Goal: Task Accomplishment & Management: Complete application form

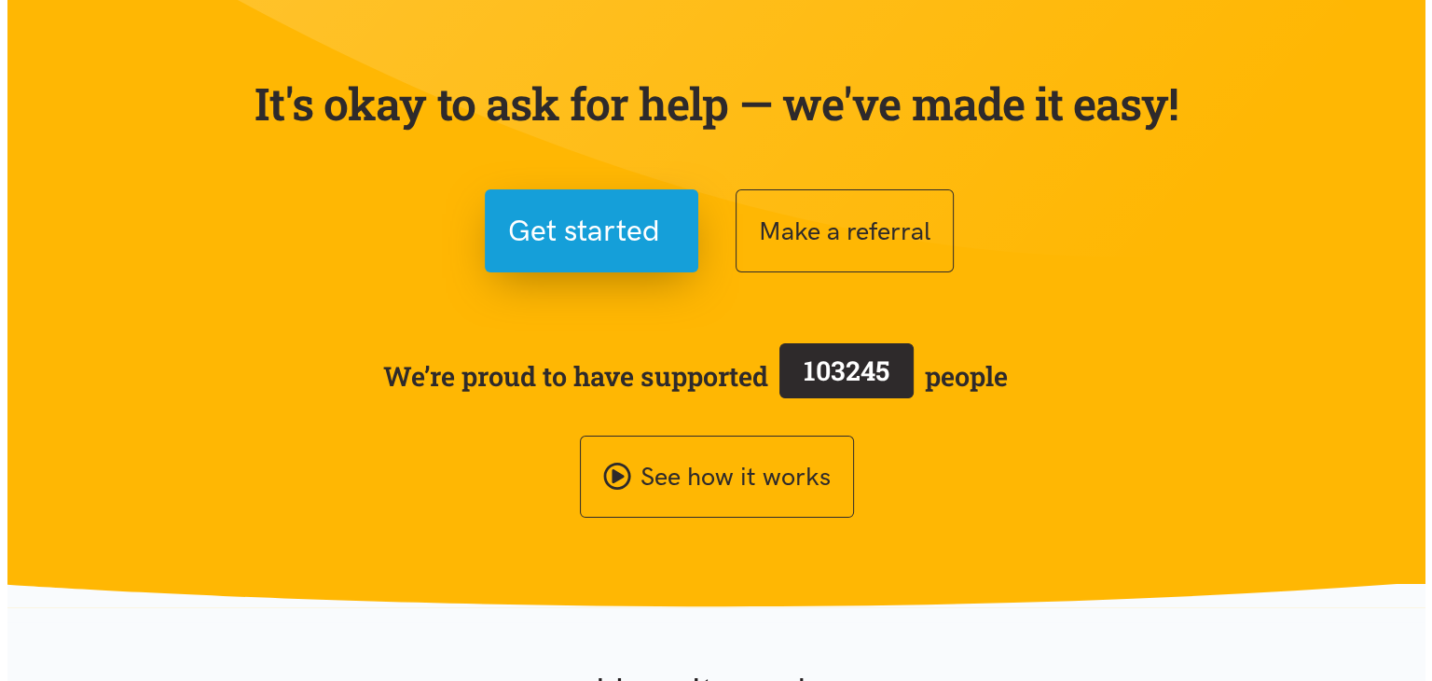
scroll to position [186, 0]
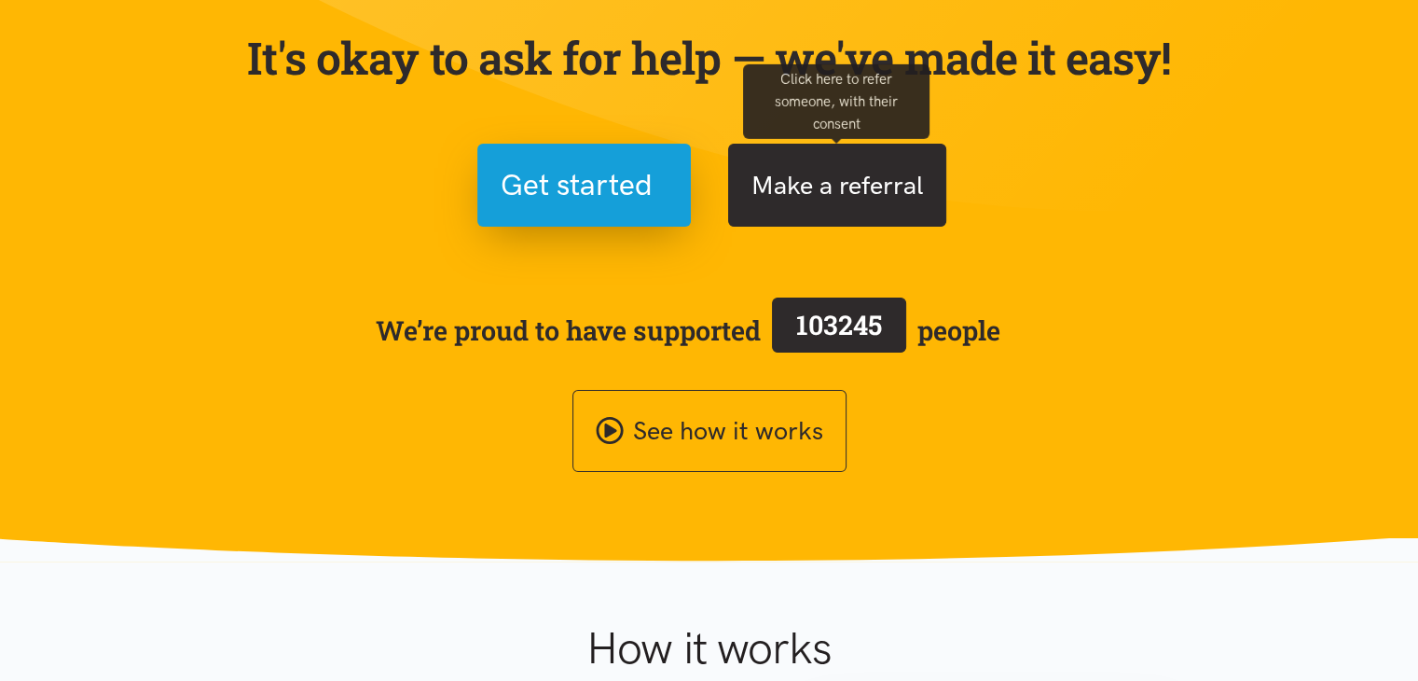
click at [882, 184] on button "Make a referral" at bounding box center [837, 185] width 218 height 83
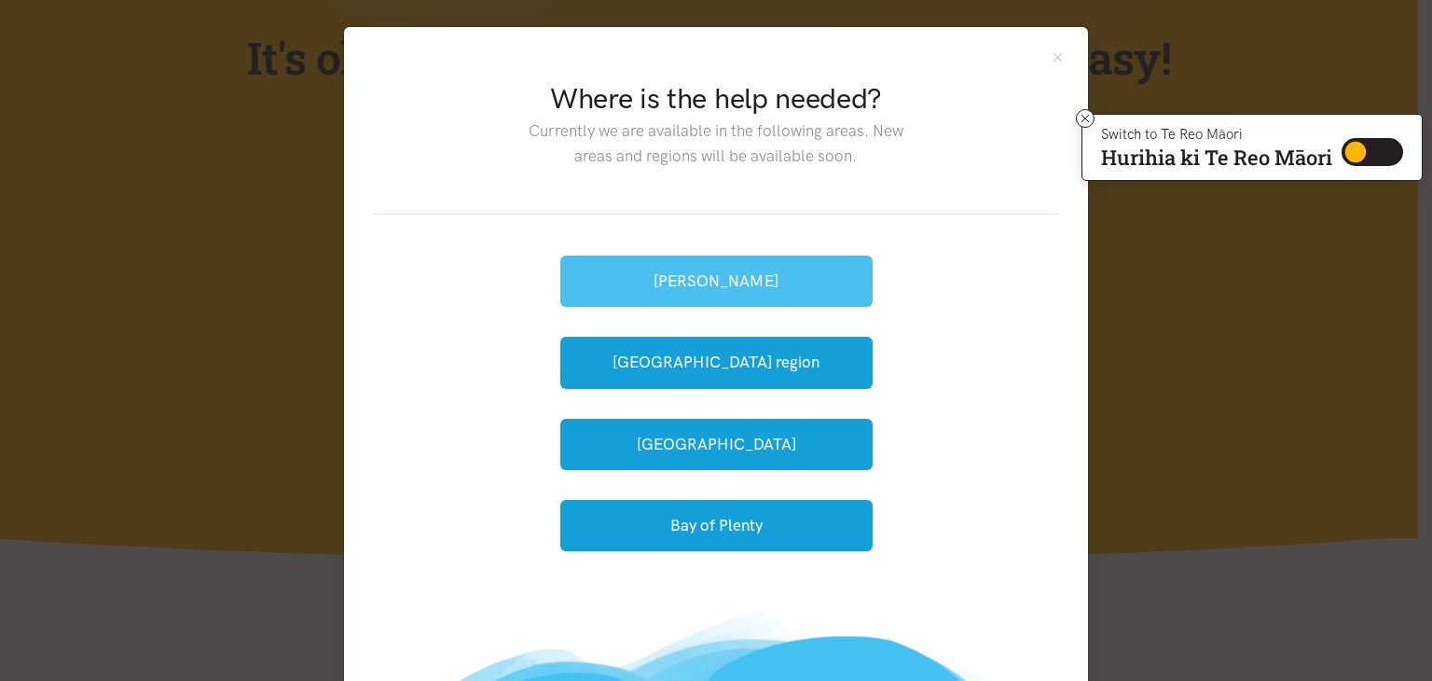
click at [709, 277] on button "[PERSON_NAME]" at bounding box center [716, 280] width 312 height 51
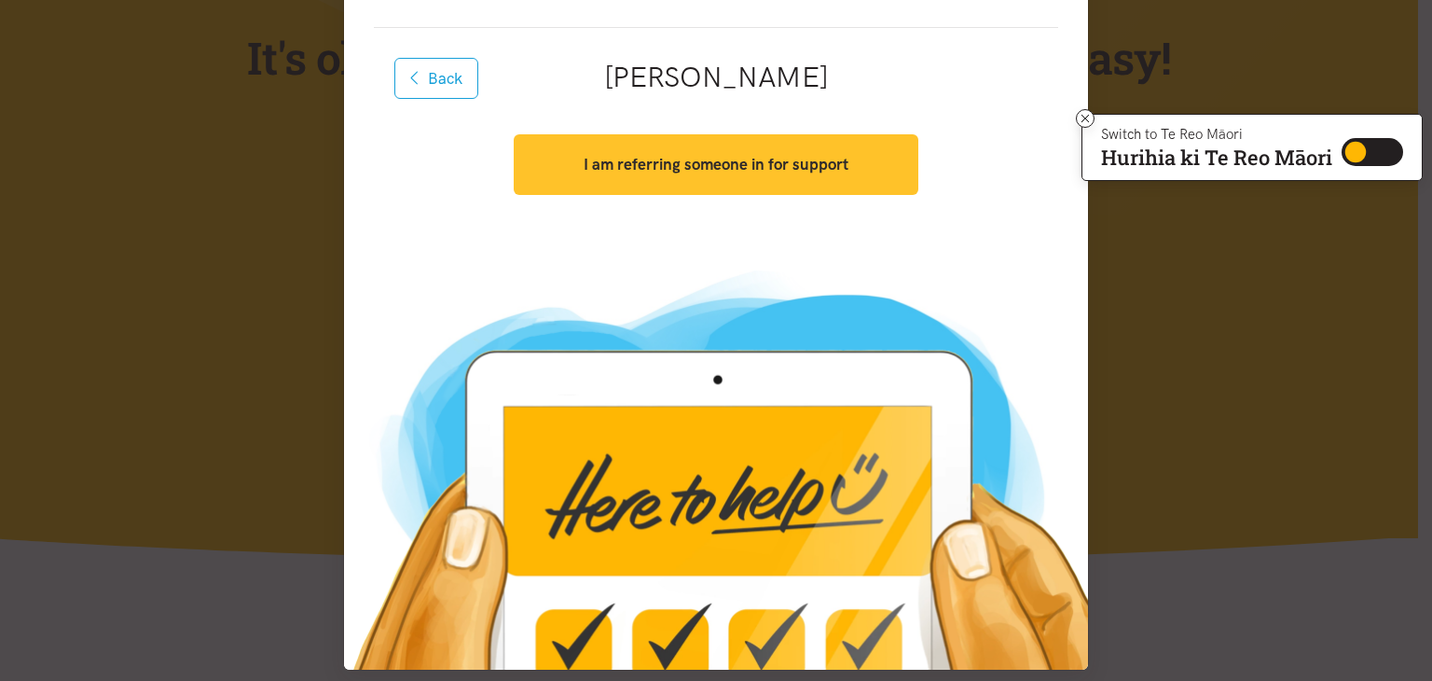
click at [697, 172] on strong "I am referring someone in for support" at bounding box center [716, 164] width 265 height 19
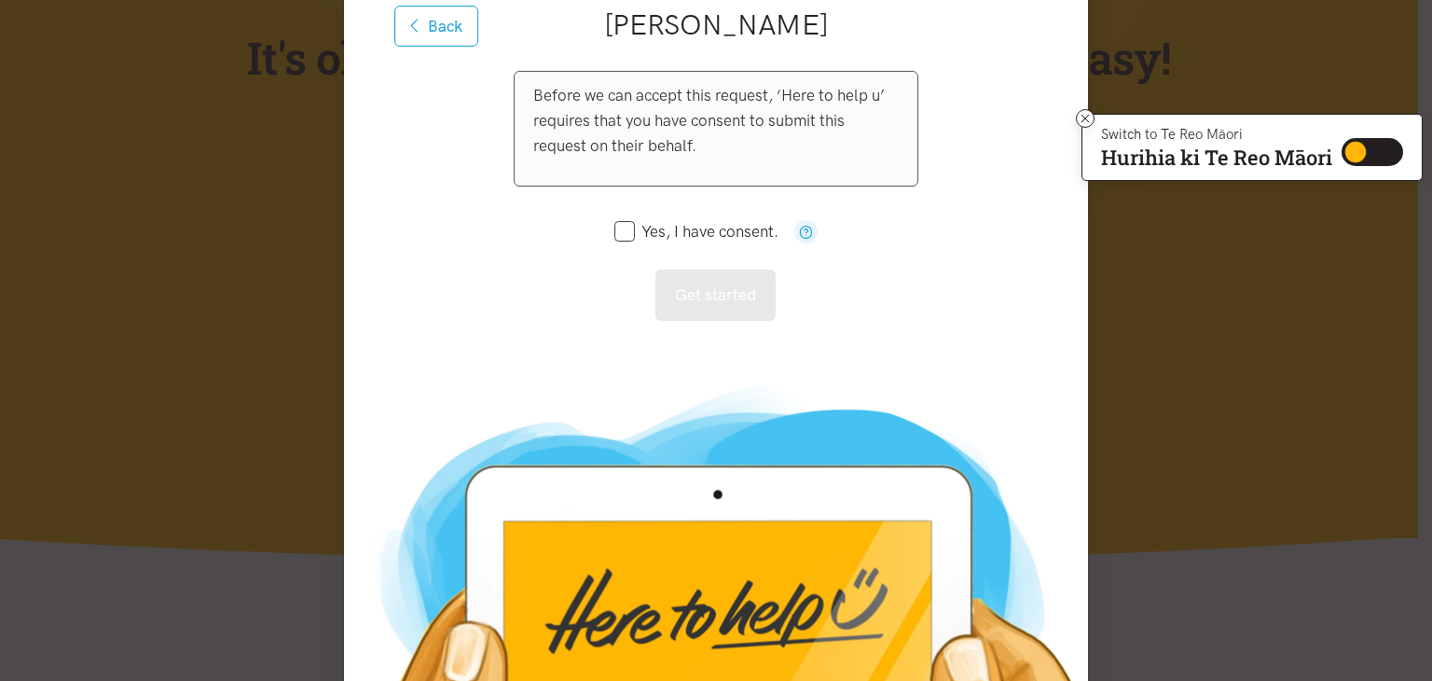
scroll to position [280, 0]
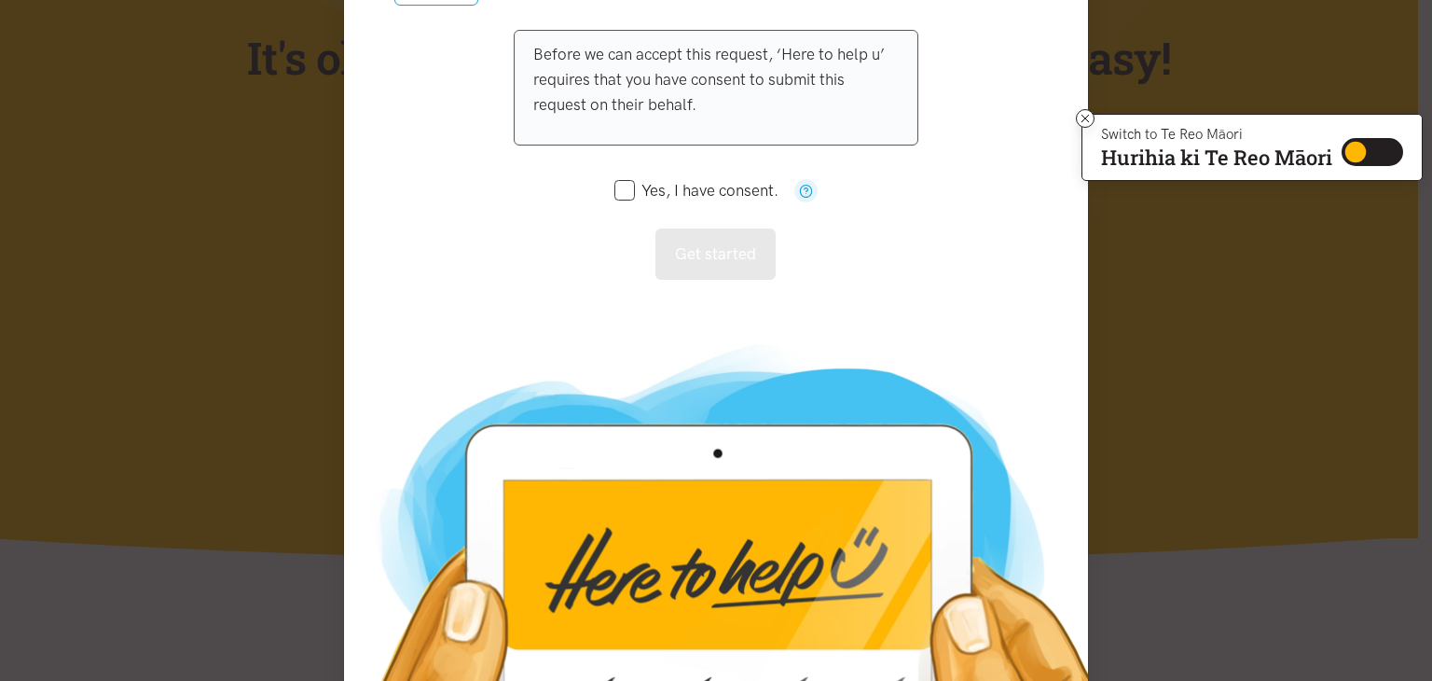
click at [614, 188] on input "Yes, I have consent." at bounding box center [696, 191] width 164 height 16
checkbox input "true"
click at [655, 246] on button "Get started" at bounding box center [715, 253] width 120 height 51
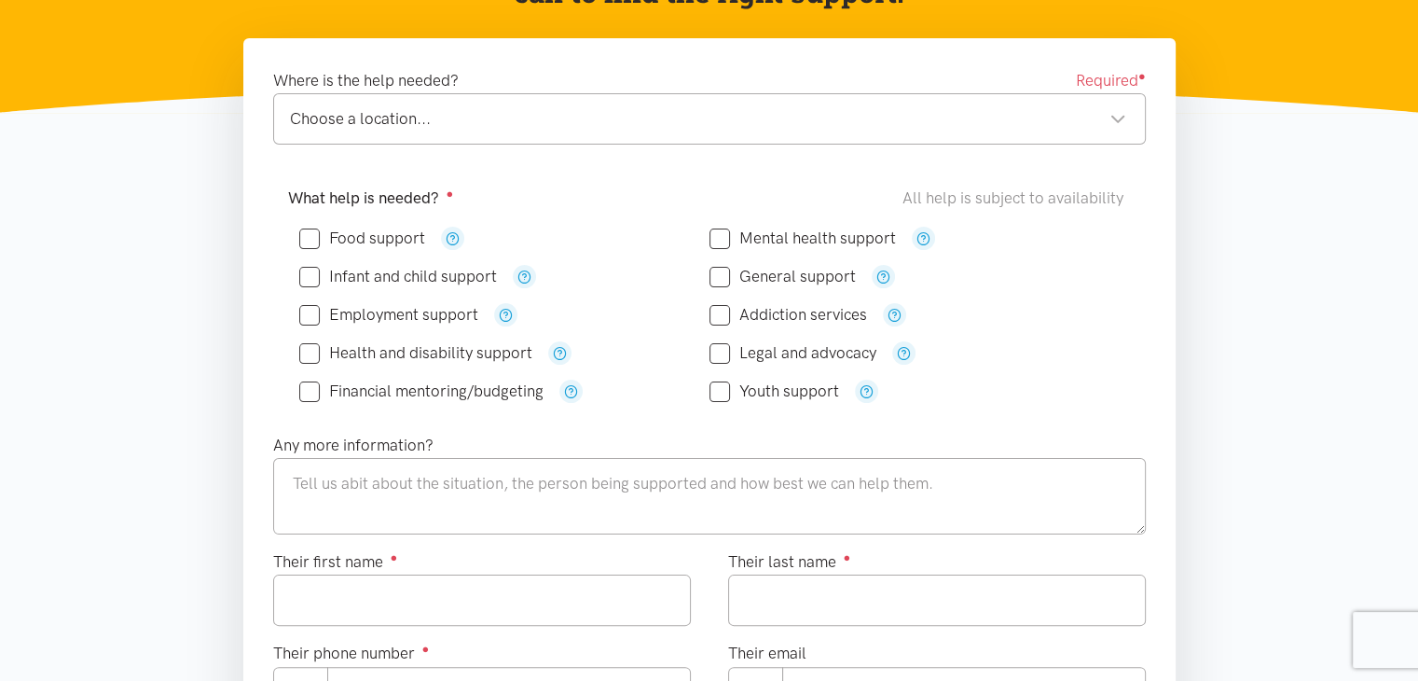
scroll to position [280, 0]
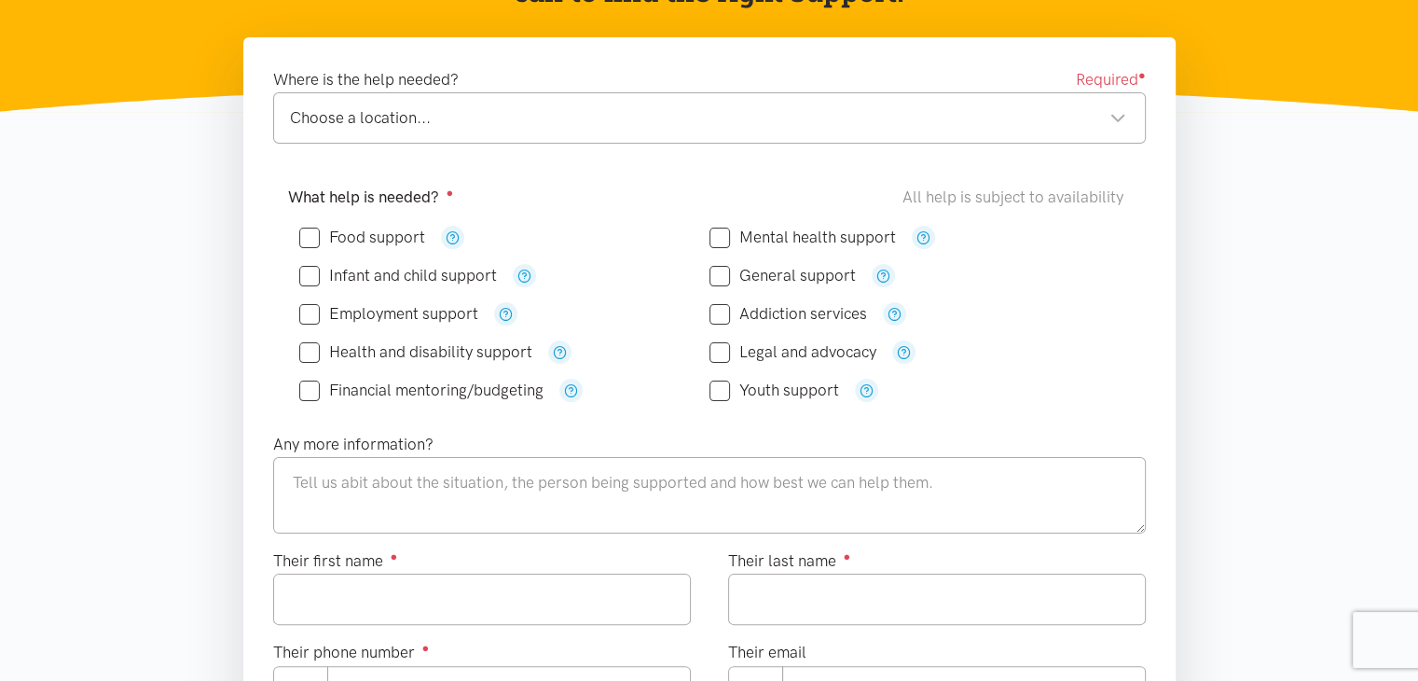
click at [612, 103] on div "Choose a location... Choose a location..." at bounding box center [709, 117] width 873 height 51
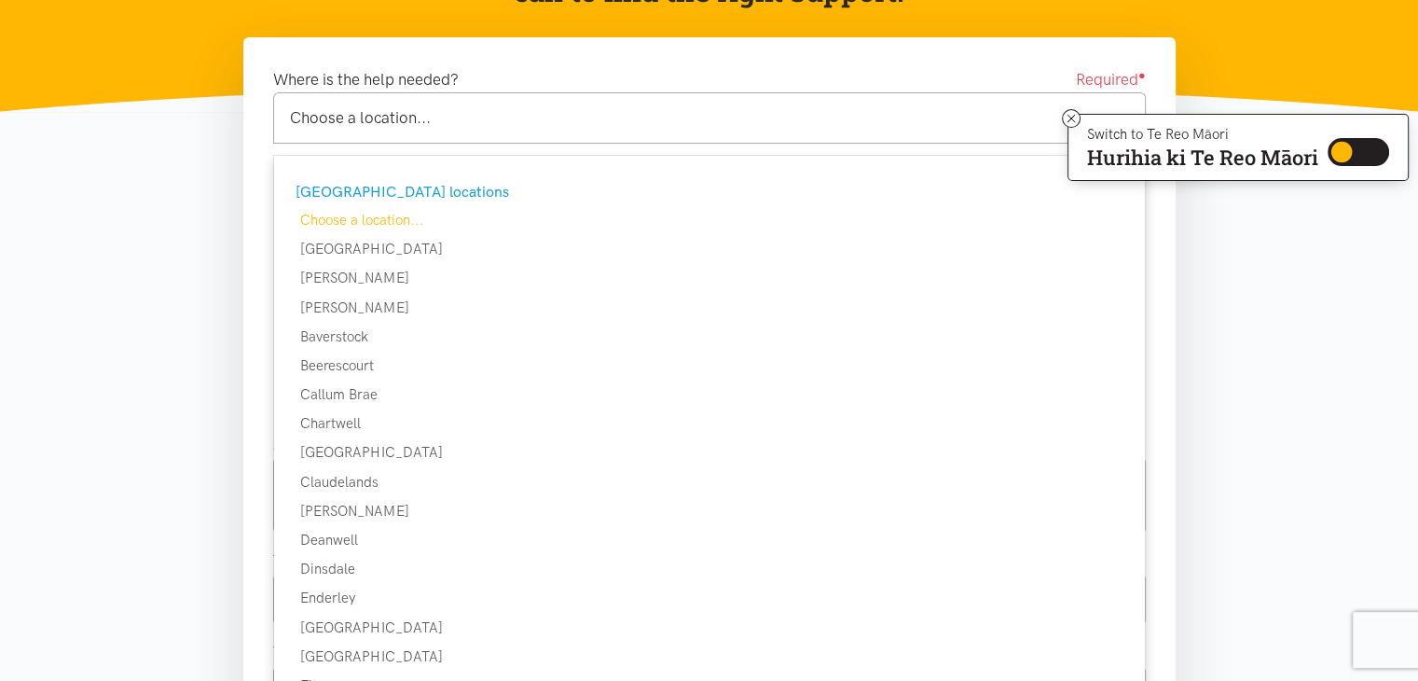
click at [596, 137] on div "Choose a location... Choose a location..." at bounding box center [709, 117] width 873 height 51
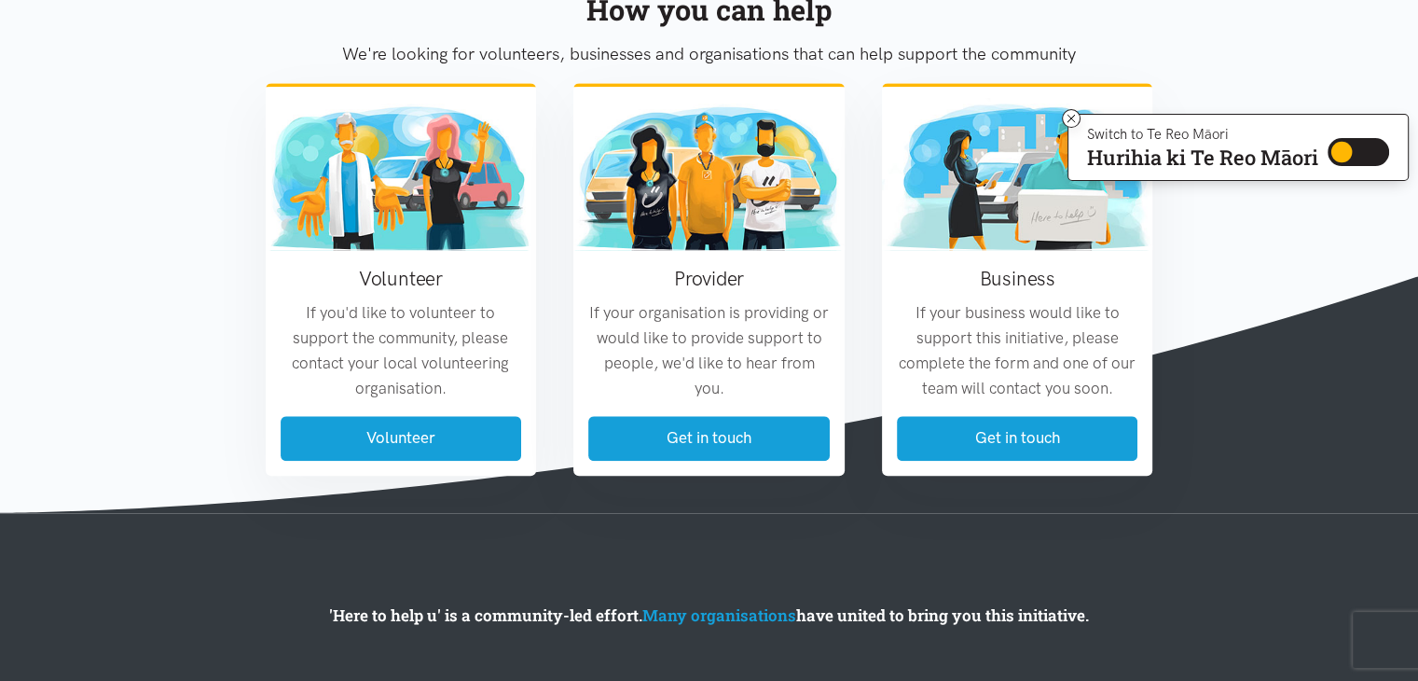
scroll to position [1502, 0]
